Goal: Navigation & Orientation: Find specific page/section

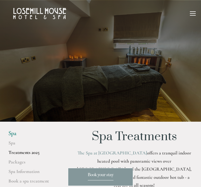
click at [193, 11] on div at bounding box center [193, 11] width 6 height 1
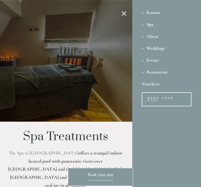
click at [149, 11] on div "Rooms" at bounding box center [167, 12] width 50 height 12
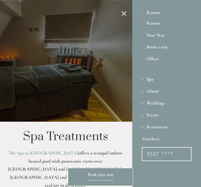
click at [150, 25] on link "Rooms" at bounding box center [167, 24] width 40 height 7
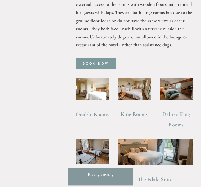
scroll to position [390, 0]
click at [89, 90] on img at bounding box center [92, 89] width 33 height 22
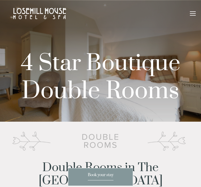
click at [192, 20] on div "Rooms Rooms Your Stay Book a stay Offers Spa About" at bounding box center [100, 13] width 191 height 27
click at [69, 11] on div "Rooms Rooms Your Stay Book a stay Offers Spa About" at bounding box center [100, 13] width 191 height 27
click at [80, 46] on div at bounding box center [100, 61] width 201 height 122
